Goal: Information Seeking & Learning: Find specific fact

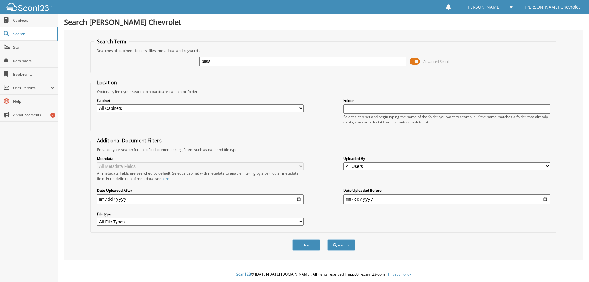
type input "bliss"
click at [327, 239] on button "Search" at bounding box center [341, 244] width 28 height 11
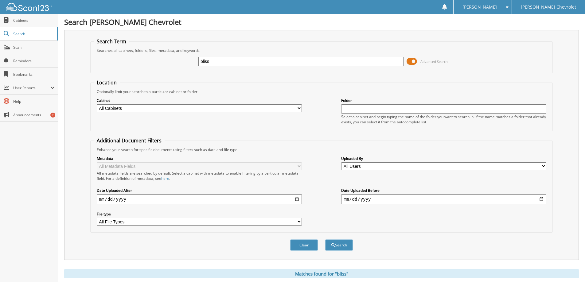
click at [408, 61] on span at bounding box center [411, 61] width 10 height 9
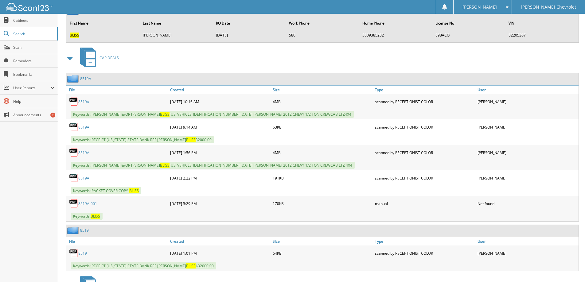
scroll to position [2310, 0]
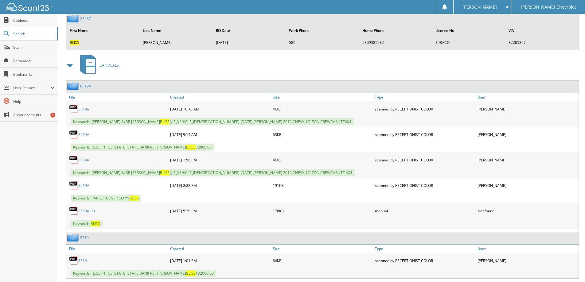
click at [82, 109] on link "8519a" at bounding box center [83, 108] width 11 height 5
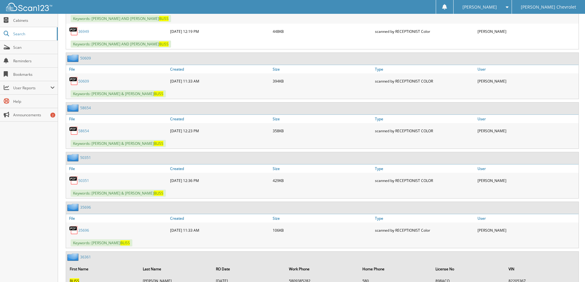
scroll to position [585, 0]
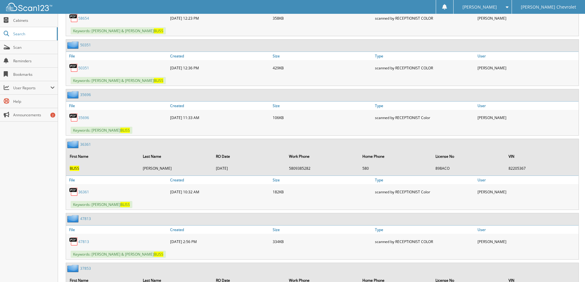
click at [83, 241] on link "47813" at bounding box center [83, 241] width 11 height 5
